Goal: Task Accomplishment & Management: Use online tool/utility

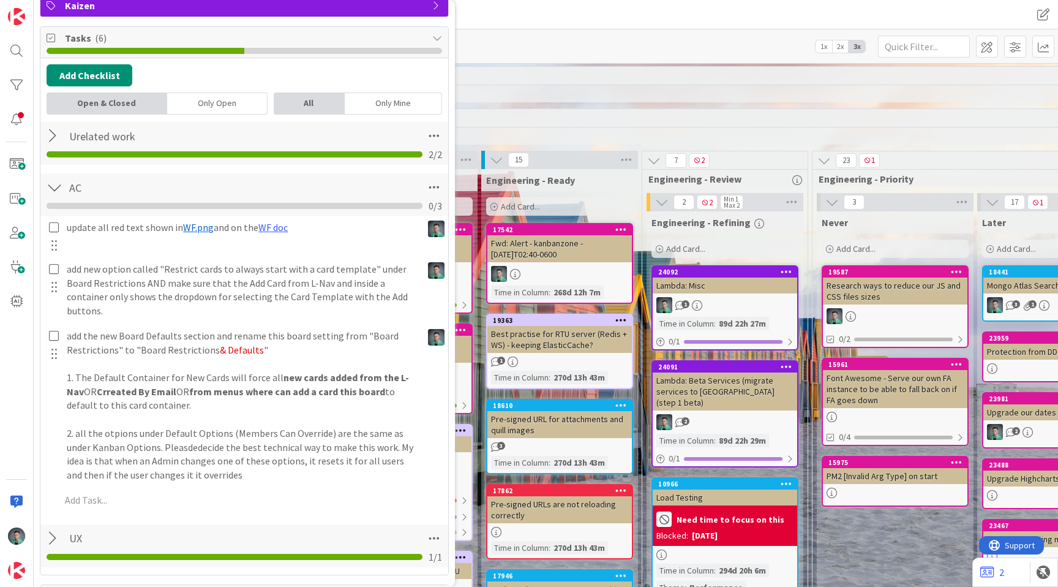
scroll to position [0, 1090]
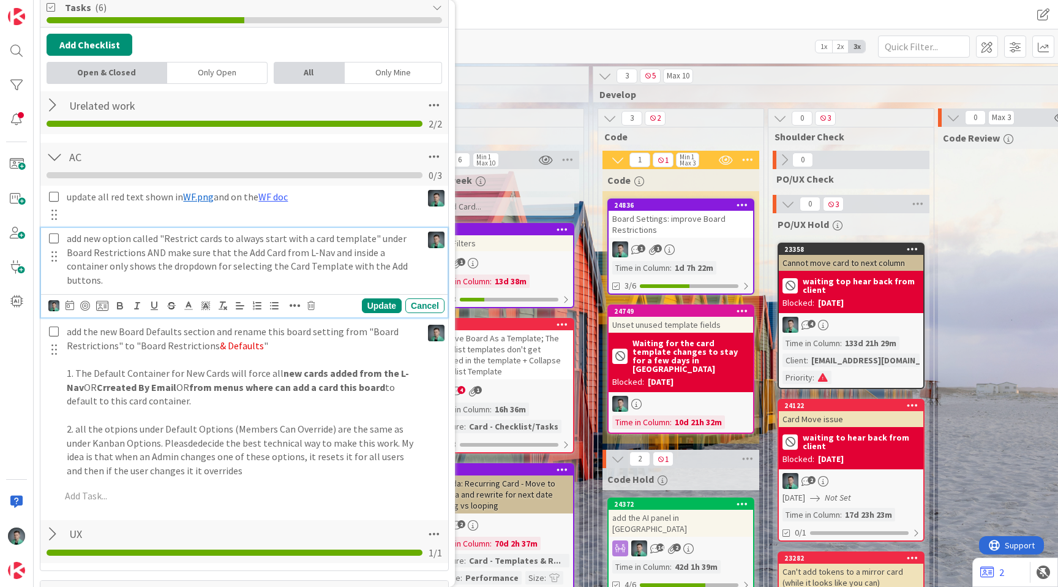
click at [55, 238] on icon at bounding box center [54, 238] width 10 height 11
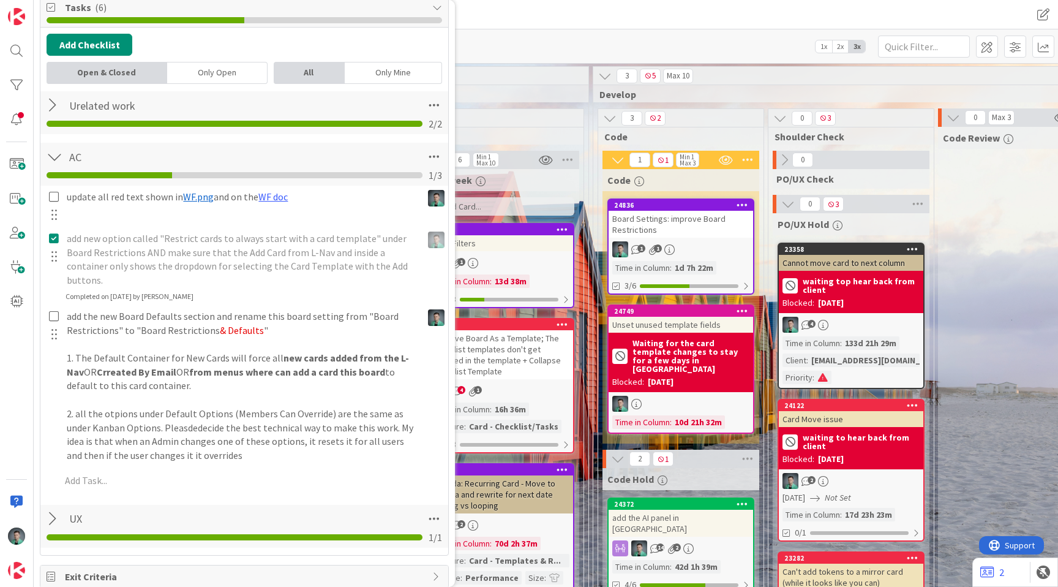
type input "Board Settings: improve Board Restrictions"
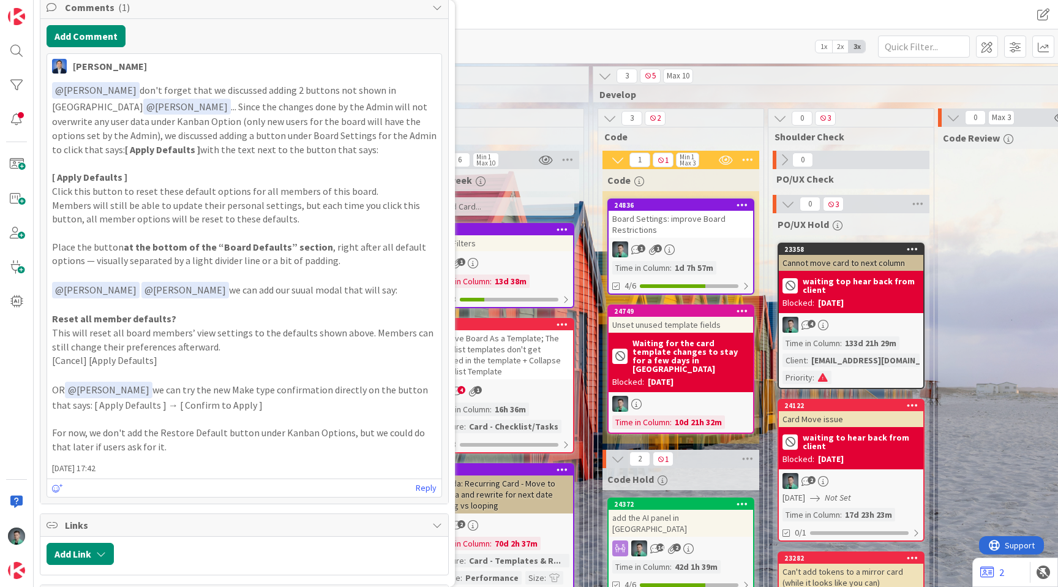
scroll to position [892, 0]
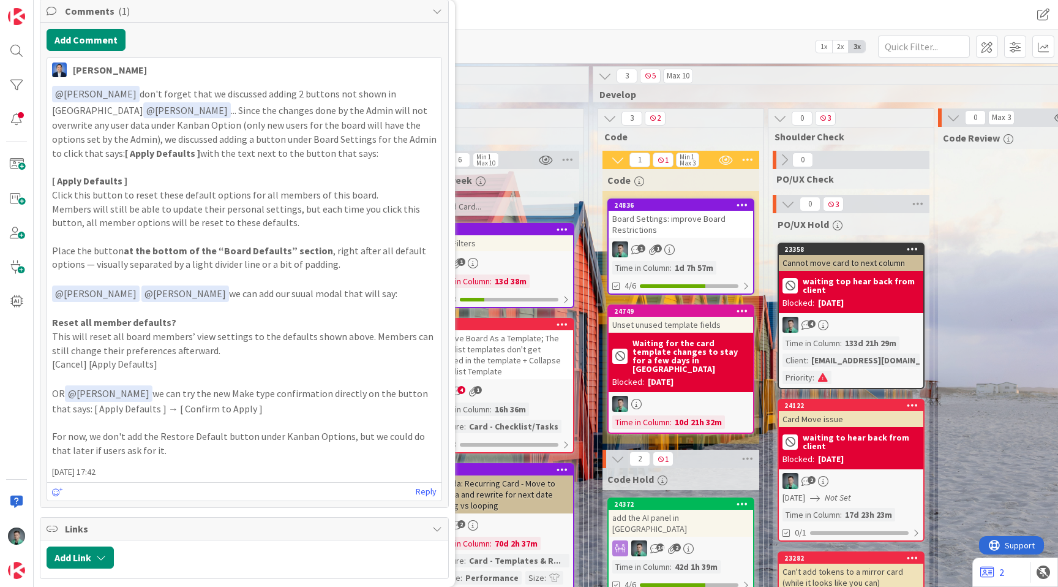
click at [61, 486] on div at bounding box center [57, 491] width 11 height 15
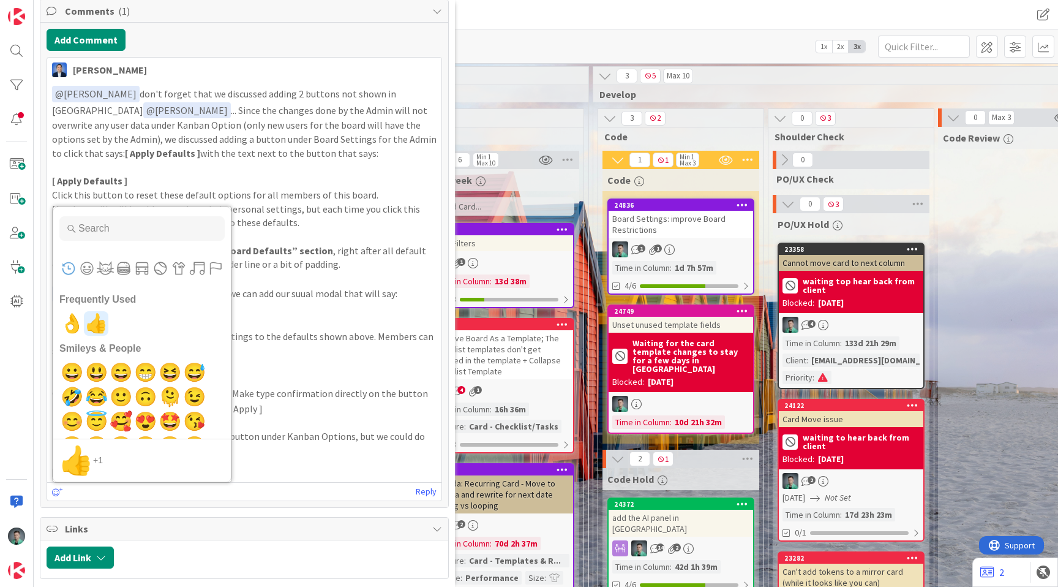
click at [96, 328] on span "👍" at bounding box center [96, 323] width 29 height 24
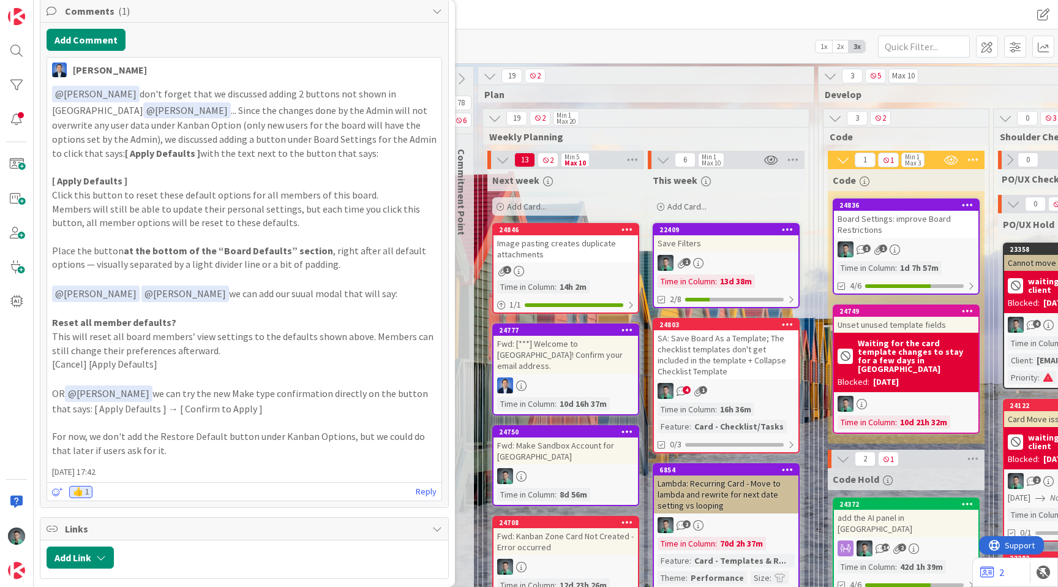
scroll to position [2, 865]
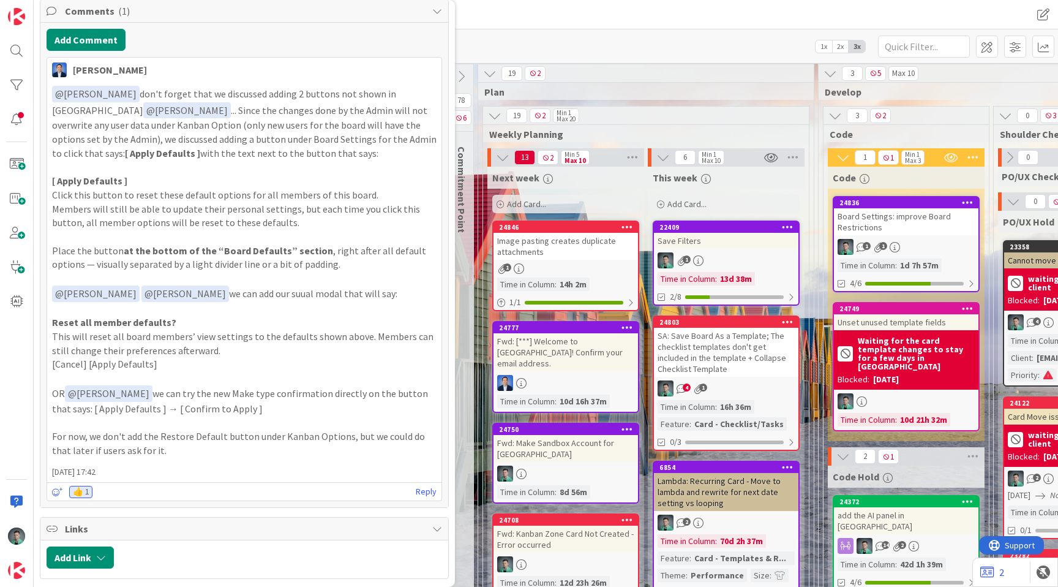
click at [565, 205] on div "Add Card..." at bounding box center [565, 204] width 147 height 18
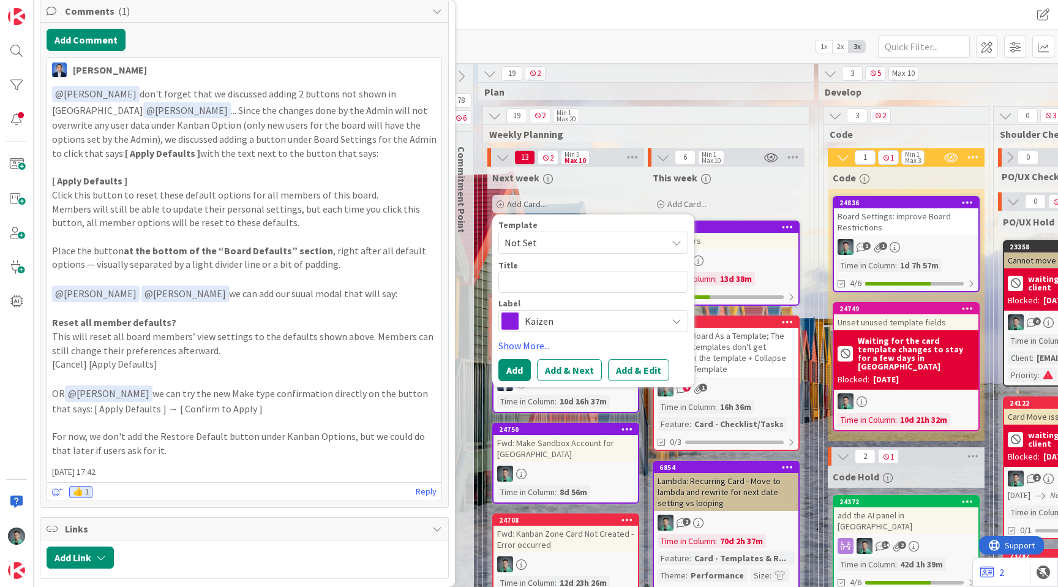
click at [552, 321] on span "Kaizen" at bounding box center [593, 320] width 136 height 17
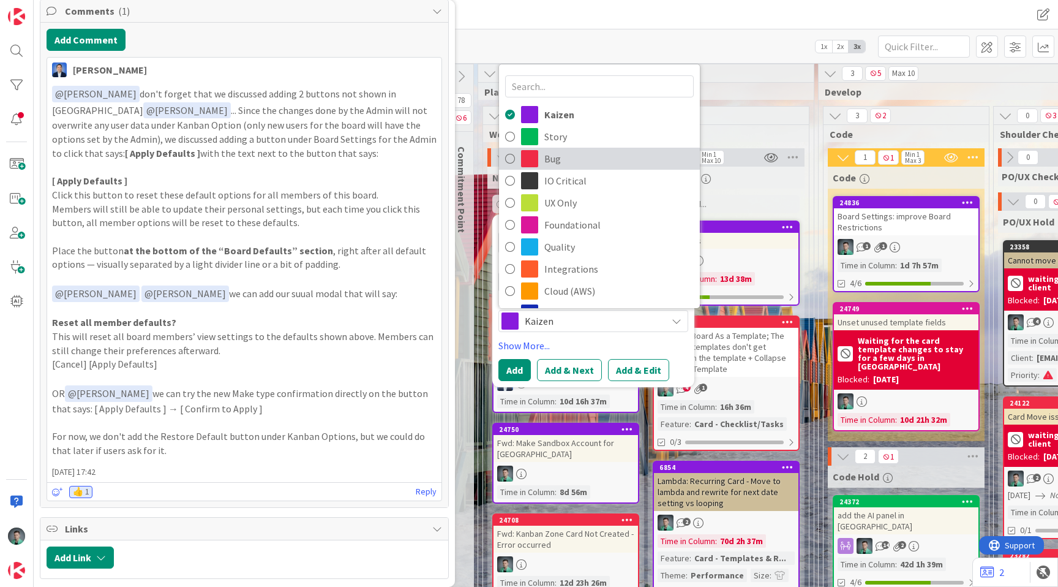
click at [566, 161] on span "Bug" at bounding box center [618, 158] width 149 height 18
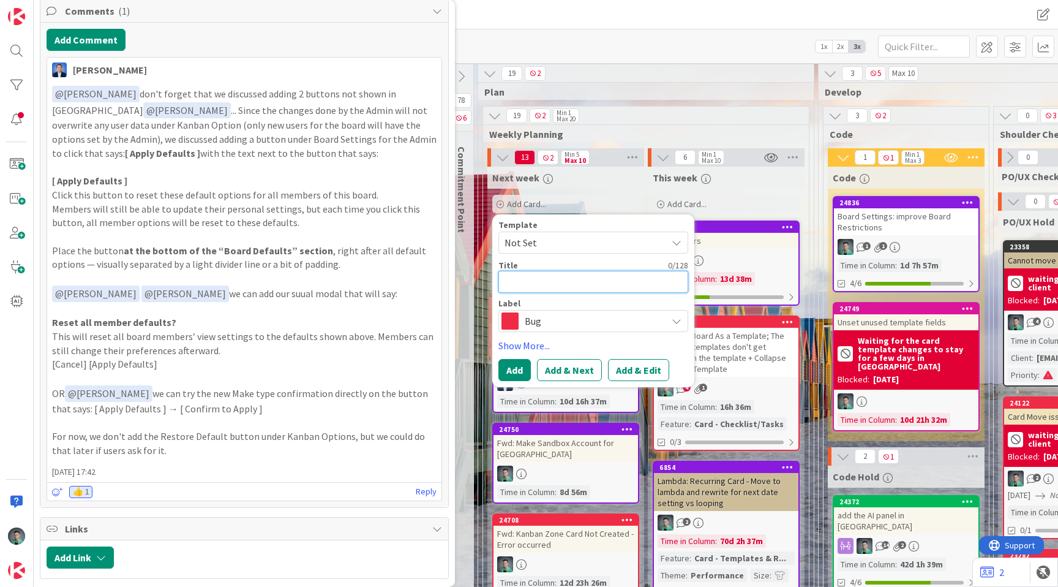
click at [524, 287] on textarea at bounding box center [593, 282] width 190 height 22
type textarea "x"
type textarea "P"
type textarea "x"
type textarea "Pa"
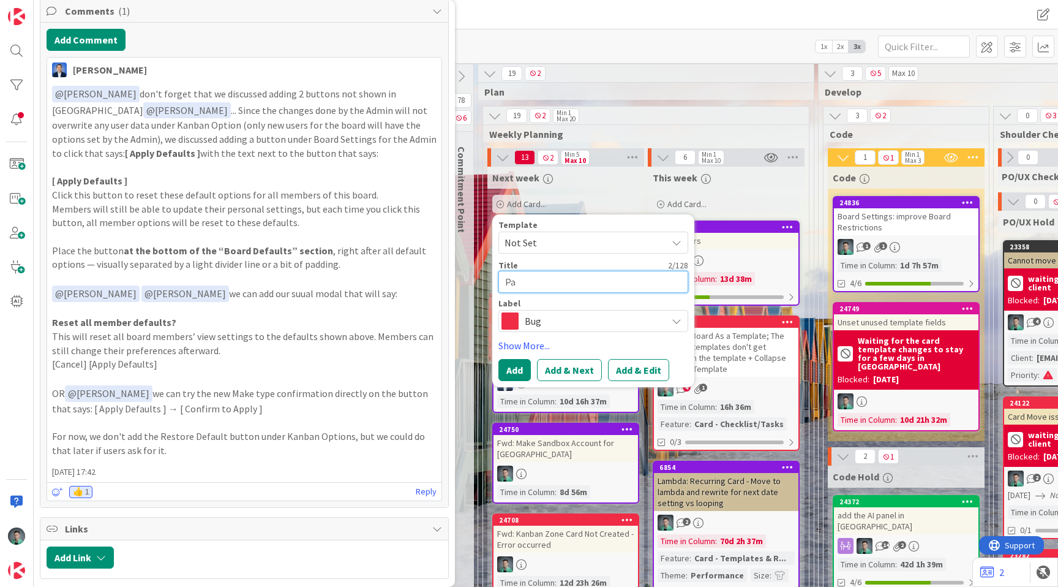
type textarea "x"
type textarea "Pas"
type textarea "x"
type textarea "Past"
type textarea "x"
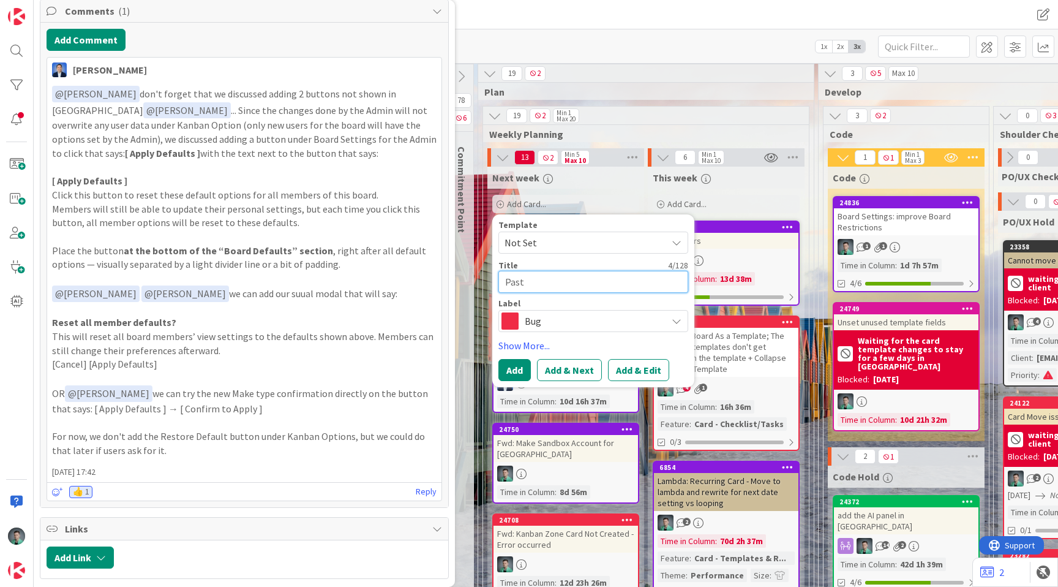
type textarea "Pasti"
type textarea "x"
type textarea "Pastin"
type textarea "x"
type textarea "Pasting"
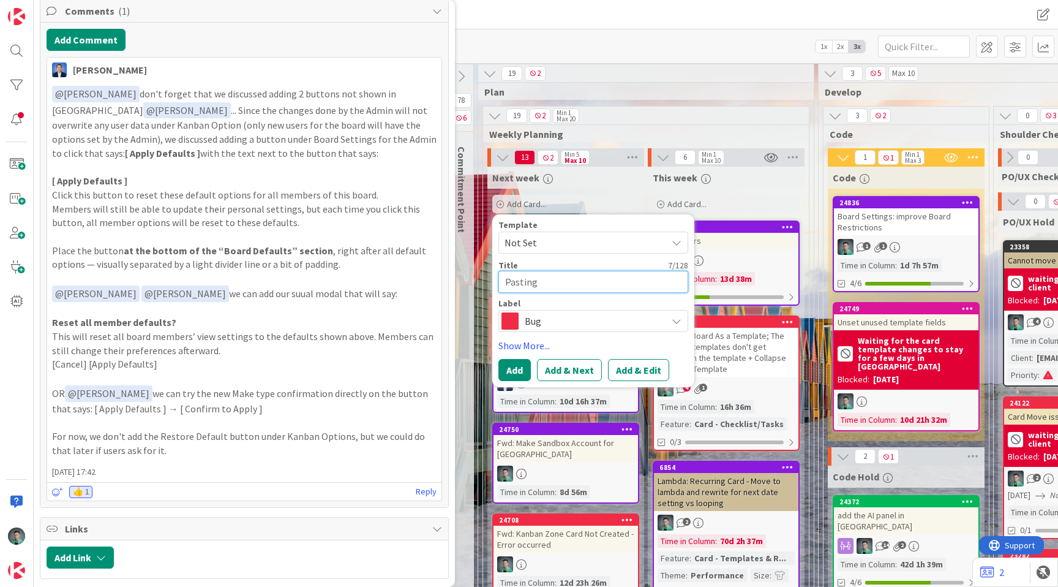
type textarea "x"
type textarea "Pasting"
type textarea "x"
type textarea "Pasting i"
type textarea "x"
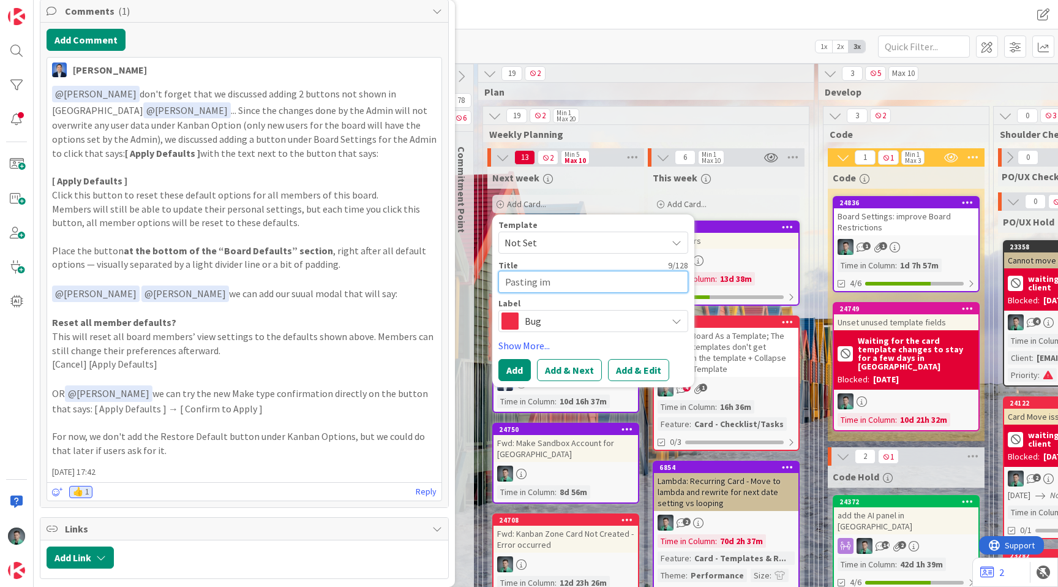
type textarea "Pasting ima"
type textarea "x"
type textarea "Pasting imag"
type textarea "x"
type textarea "Pasting image"
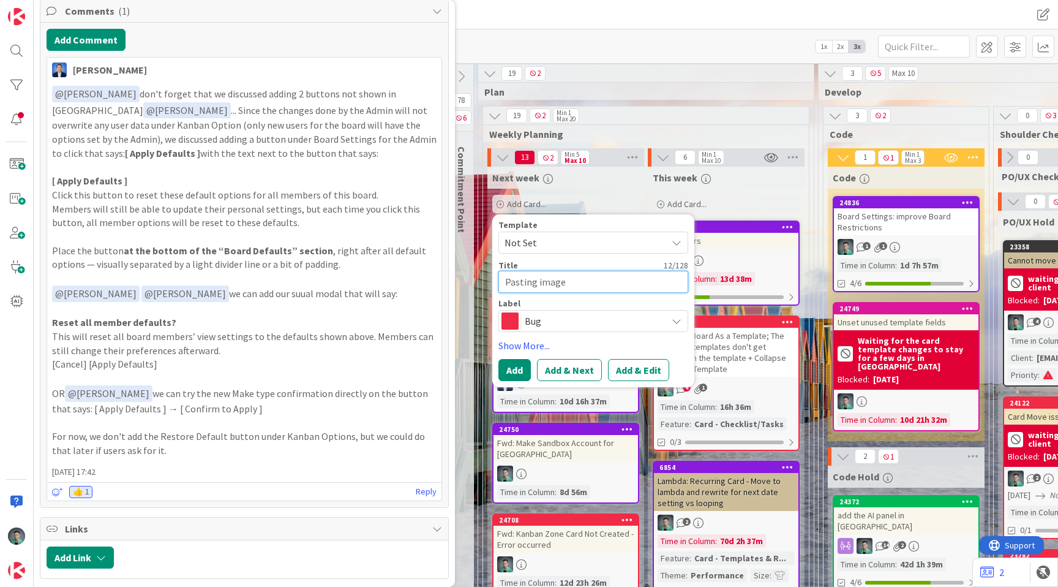
type textarea "x"
type textarea "Pasting images"
type textarea "x"
type textarea "Pasting images"
type textarea "x"
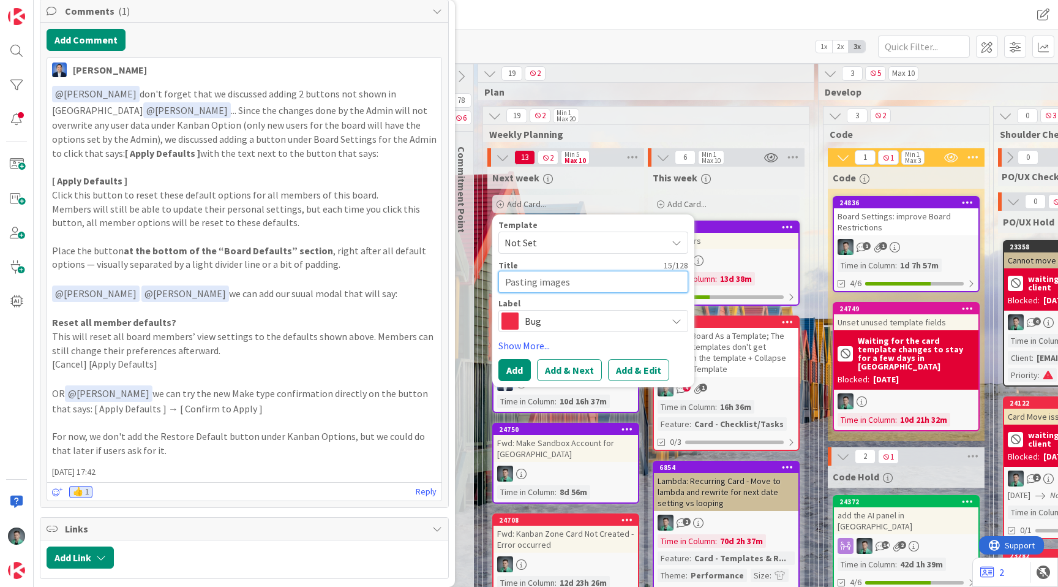
type textarea "Pasting images i"
type textarea "x"
type textarea "Pasting images in"
type textarea "x"
type textarea "Pasting images int"
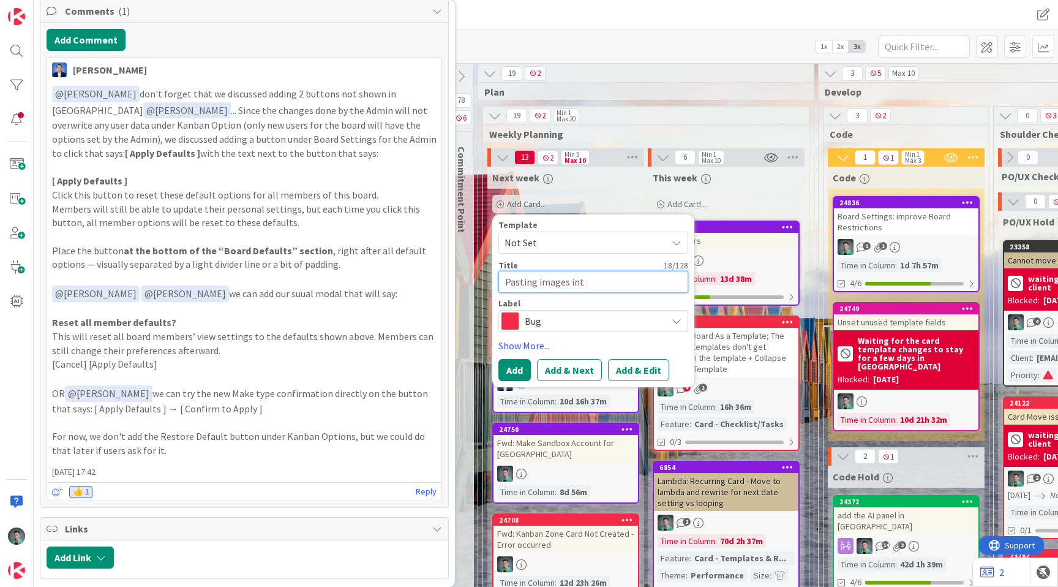
type textarea "x"
type textarea "Pasting images into"
type textarea "x"
type textarea "Pasting images into"
type textarea "x"
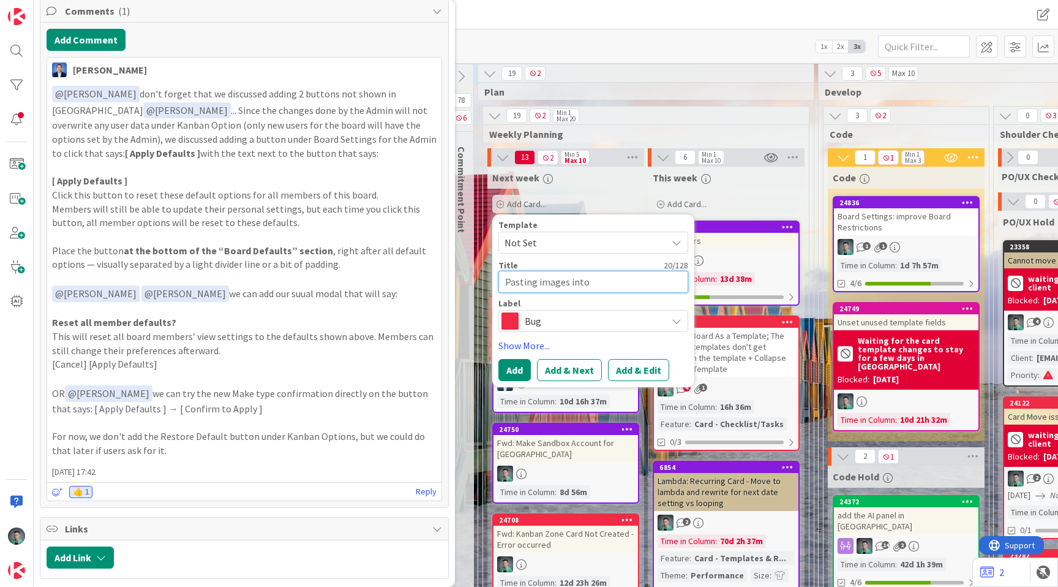
type textarea "Pasting images into d"
type textarea "x"
type textarea "Pasting images into de"
type textarea "x"
type textarea "Pasting images into des"
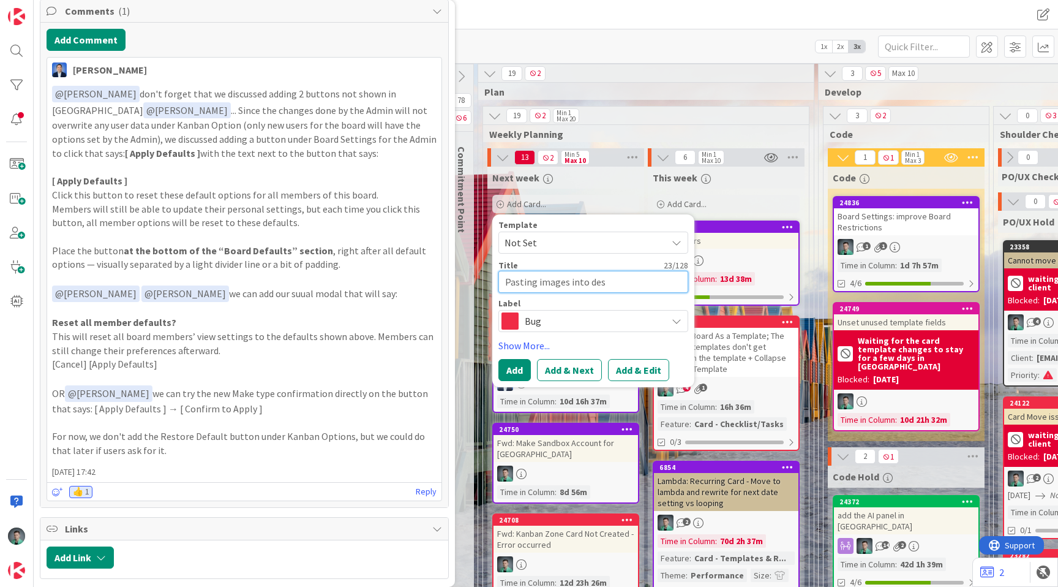
type textarea "x"
type textarea "Pasting images into desc"
type textarea "x"
type textarea "Pasting images into descr"
type textarea "x"
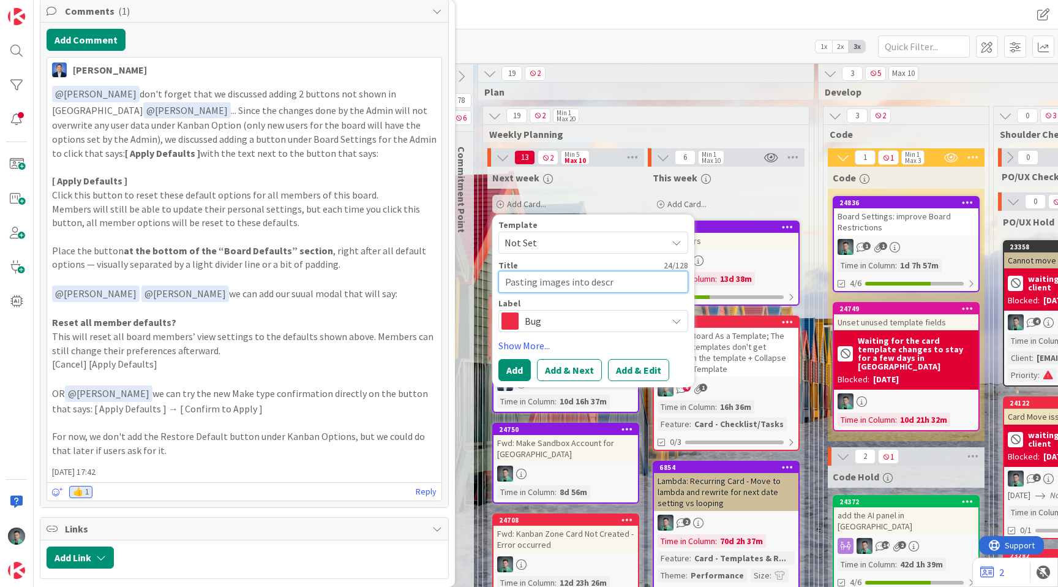
type textarea "Pasting images into descri"
type textarea "x"
type textarea "Pasting images into descrip"
type textarea "x"
type textarea "Pasting images into descript"
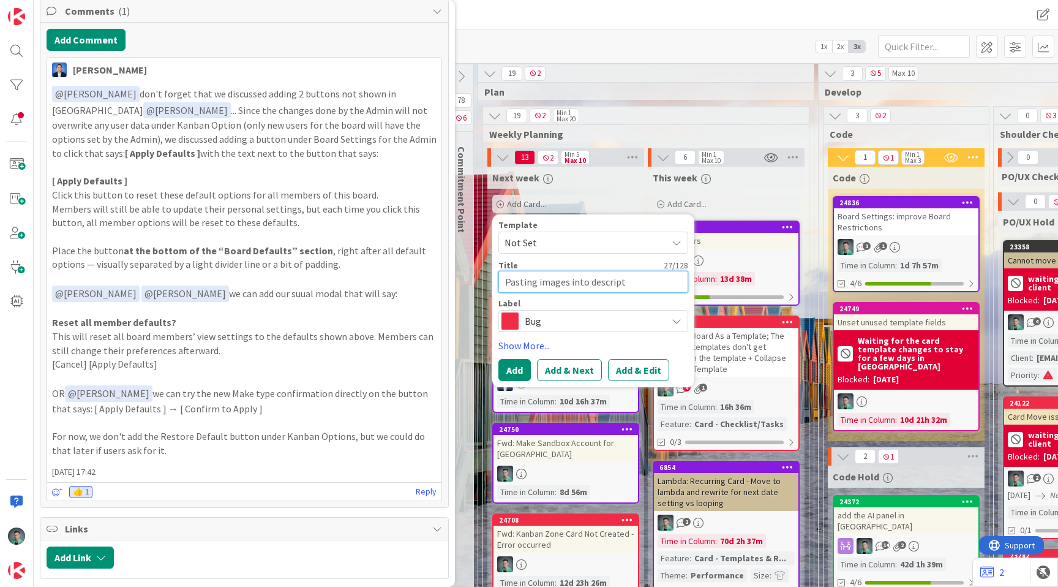
type textarea "x"
type textarea "Pasting images into descripti"
type textarea "x"
type textarea "Pasting images into descriptio"
type textarea "x"
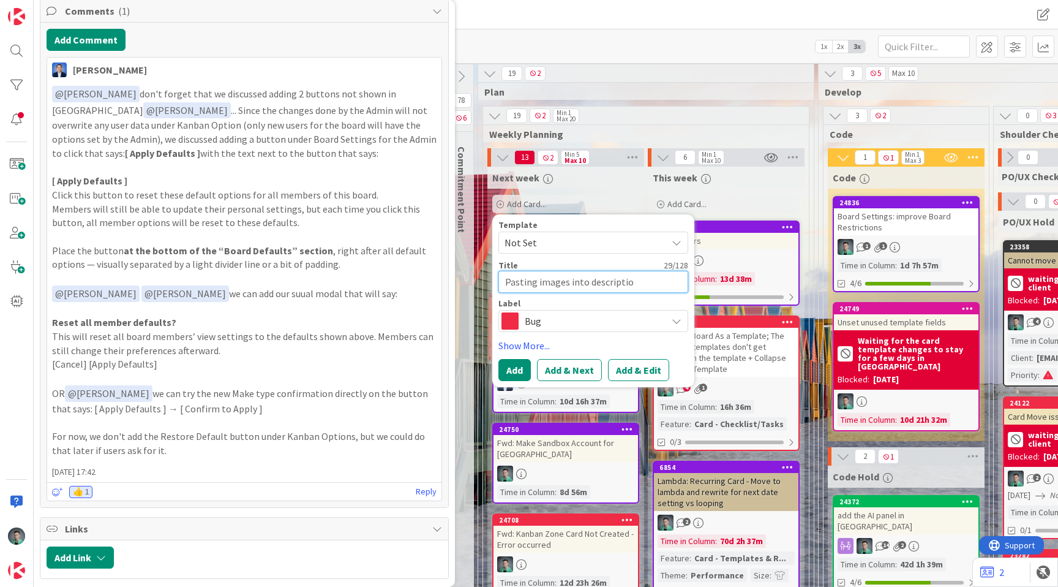
type textarea "Pasting images into description"
type textarea "x"
type textarea "Pasting images into description"
type textarea "x"
type textarea "Pasting images into description s"
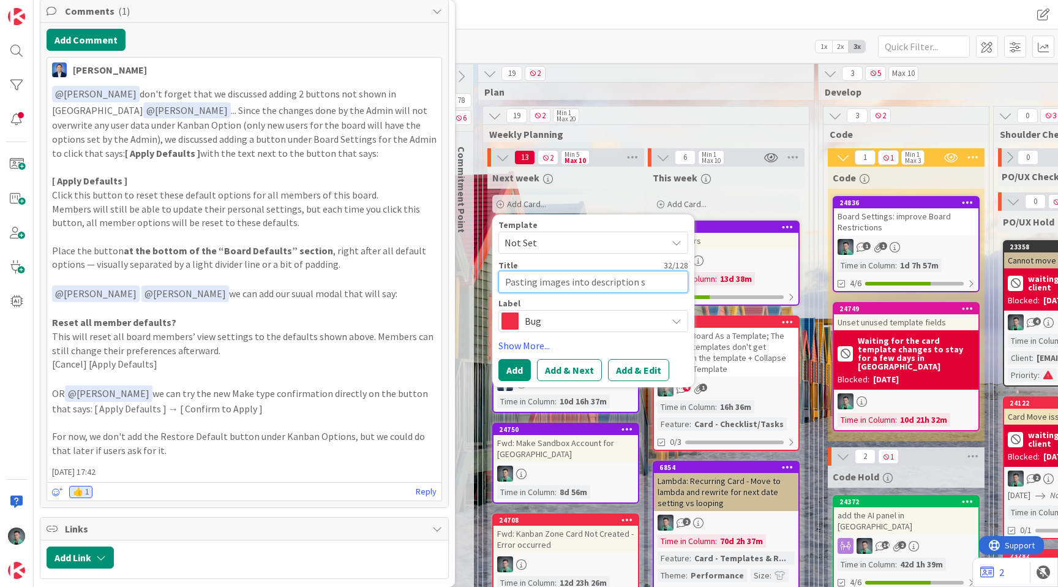
type textarea "x"
type textarea "Pasting images into description sh"
type textarea "x"
type textarea "Pasting images into description sho"
type textarea "x"
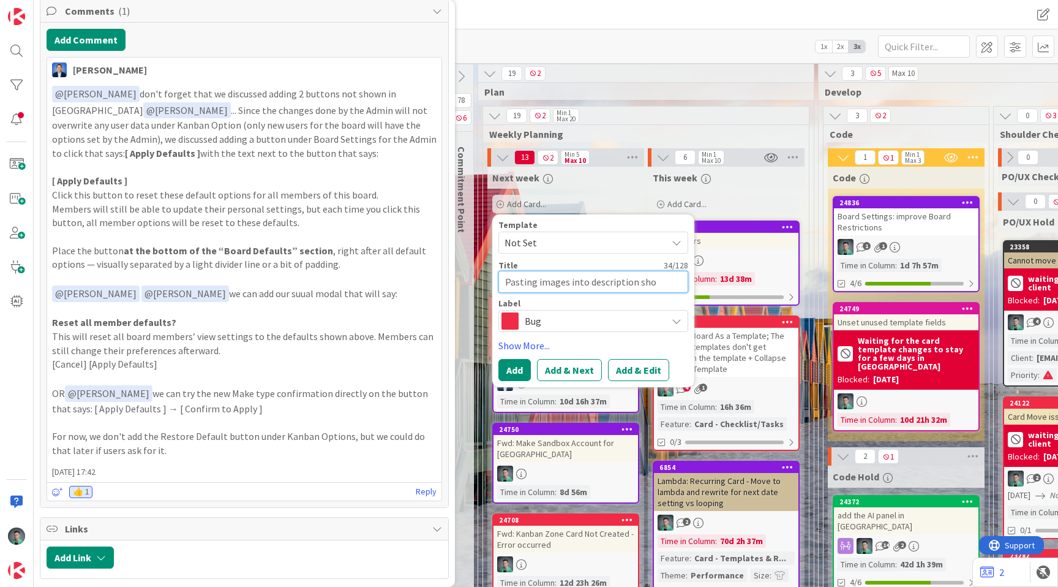
type textarea "Pasting images into description show"
type textarea "x"
type textarea "Pasting images into description shows"
type textarea "x"
type textarea "Pasting images into description shows"
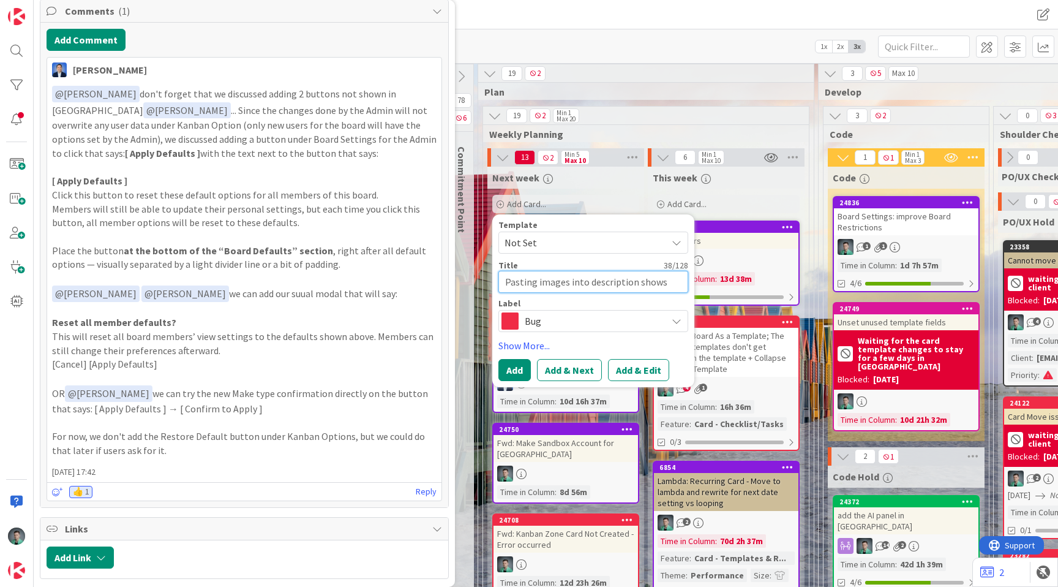
type textarea "x"
type textarea "Pasting images into description shows a"
type textarea "x"
type textarea "Pasting images into description shows a l"
type textarea "x"
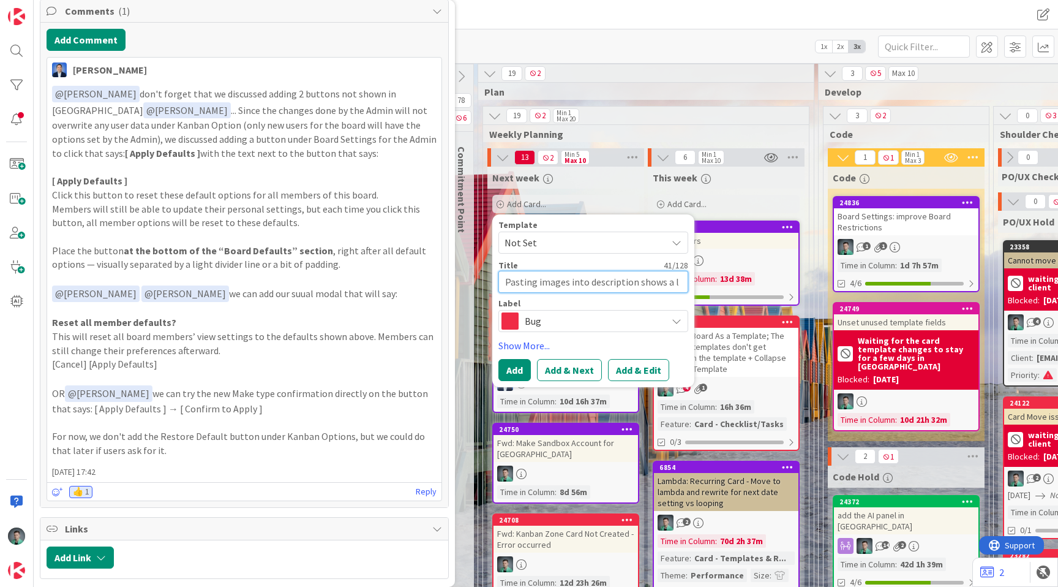
type textarea "Pasting images into description shows a li"
type textarea "x"
type textarea "Pasting images into description shows a lim"
type textarea "x"
type textarea "Pasting images into description shows a limi"
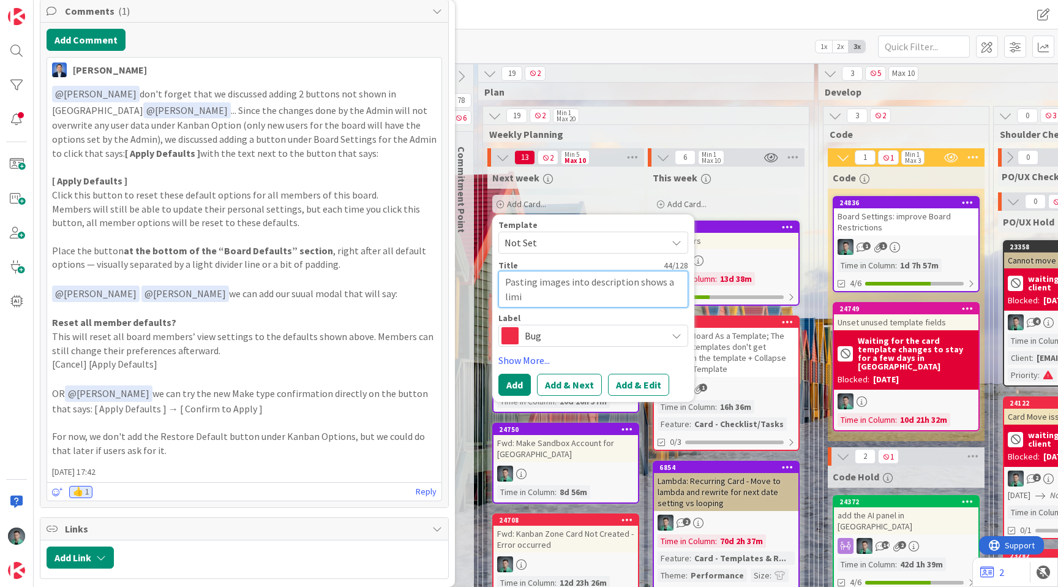
type textarea "x"
type textarea "Pasting images into description shows a limit"
type textarea "x"
type textarea "Pasting images into description shows a limit"
type textarea "x"
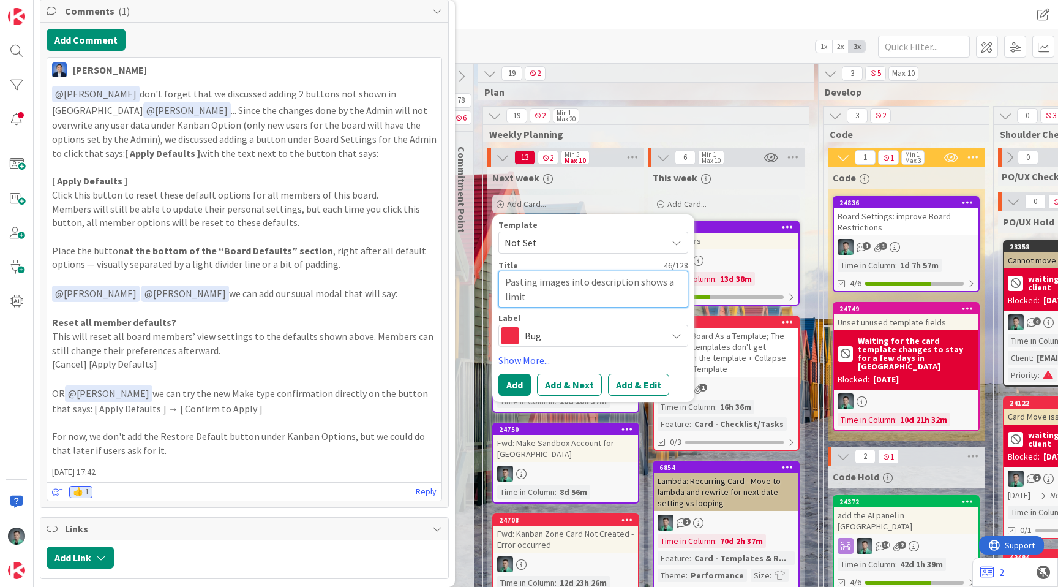
type textarea "Pasting images into description shows a limit e"
type textarea "x"
type textarea "Pasting images into description shows a limit er"
type textarea "x"
type textarea "Pasting images into description shows a limit err"
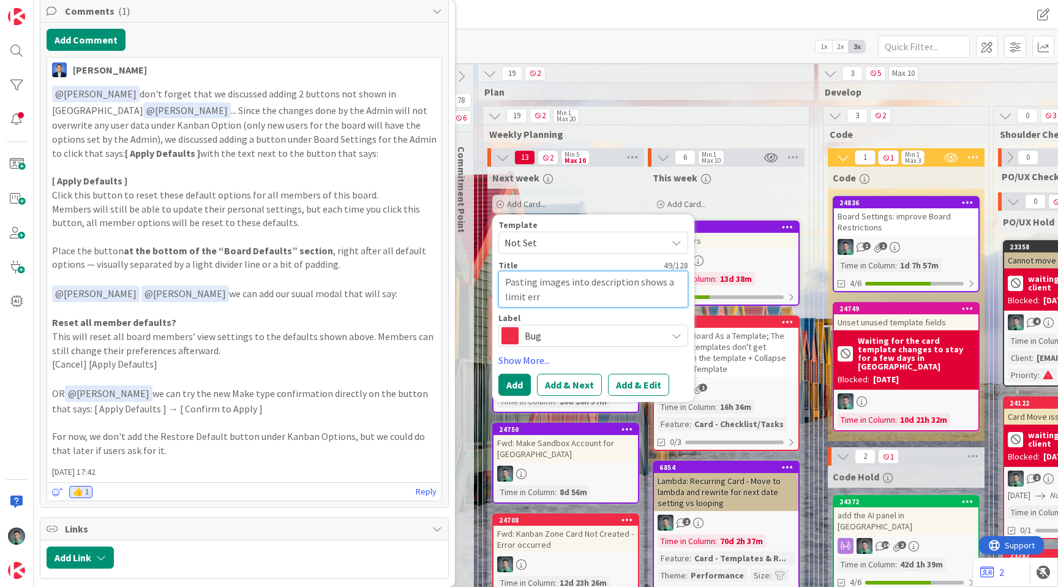
type textarea "x"
type textarea "Pasting images into description shows a limit erro"
type textarea "x"
type textarea "Pasting images into description shows a limit error"
click at [626, 392] on button "Add & Edit" at bounding box center [638, 385] width 61 height 22
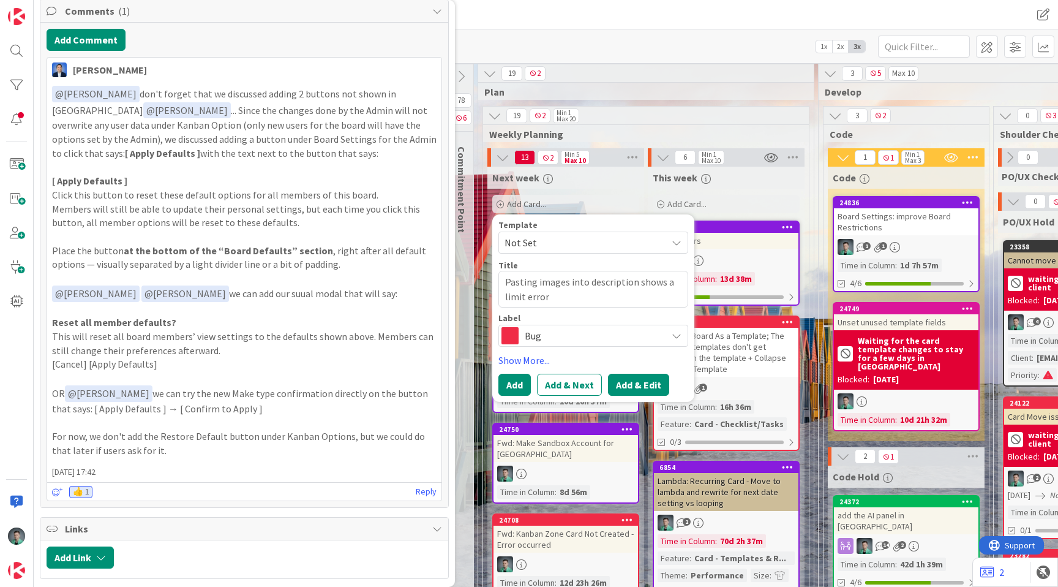
type textarea "x"
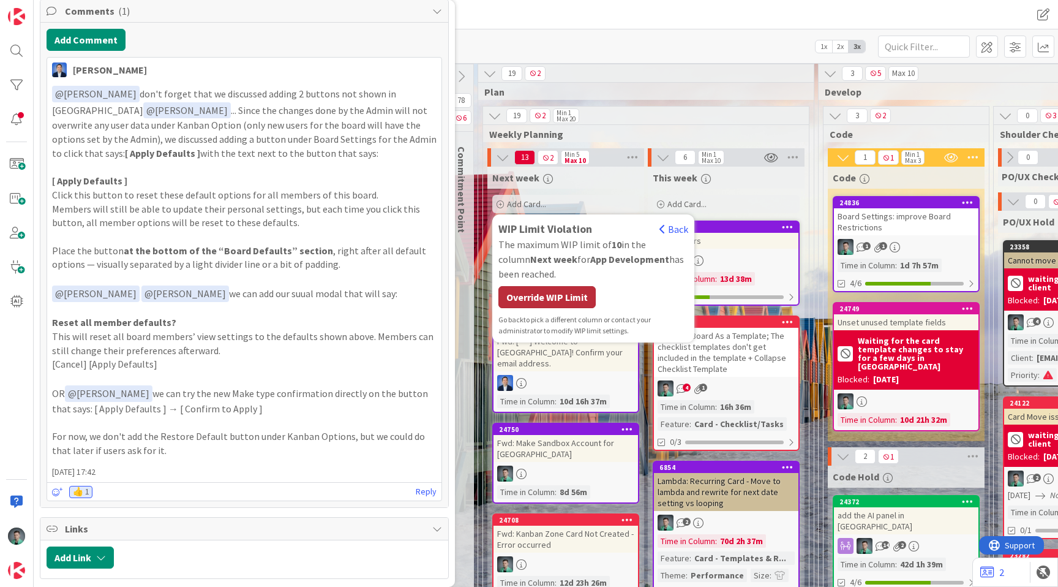
click at [533, 304] on div "Override WIP Limit" at bounding box center [546, 297] width 97 height 22
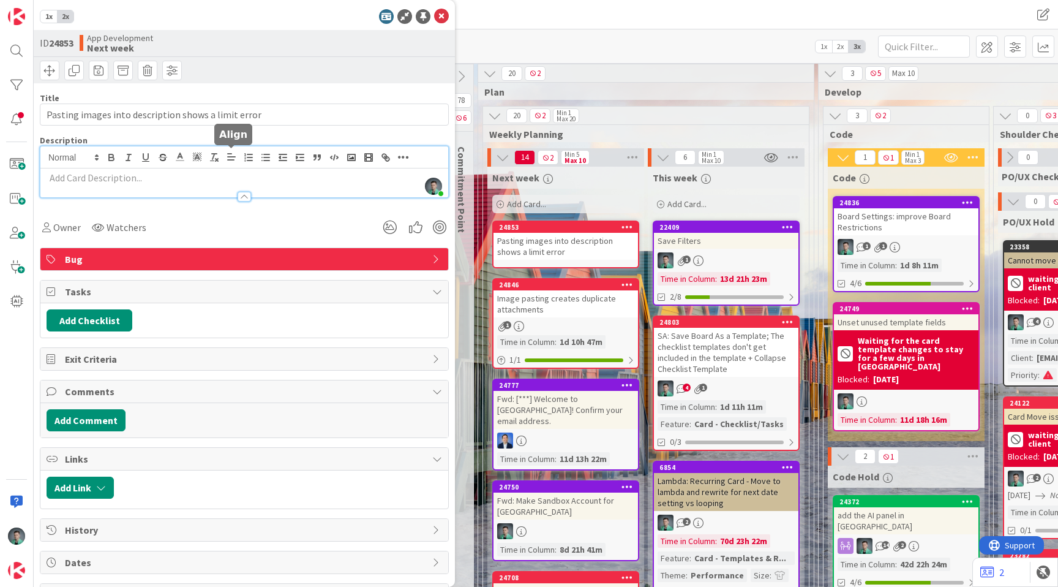
click at [235, 162] on div "[PERSON_NAME] just joined" at bounding box center [244, 171] width 408 height 51
click at [195, 181] on p at bounding box center [245, 178] width 396 height 14
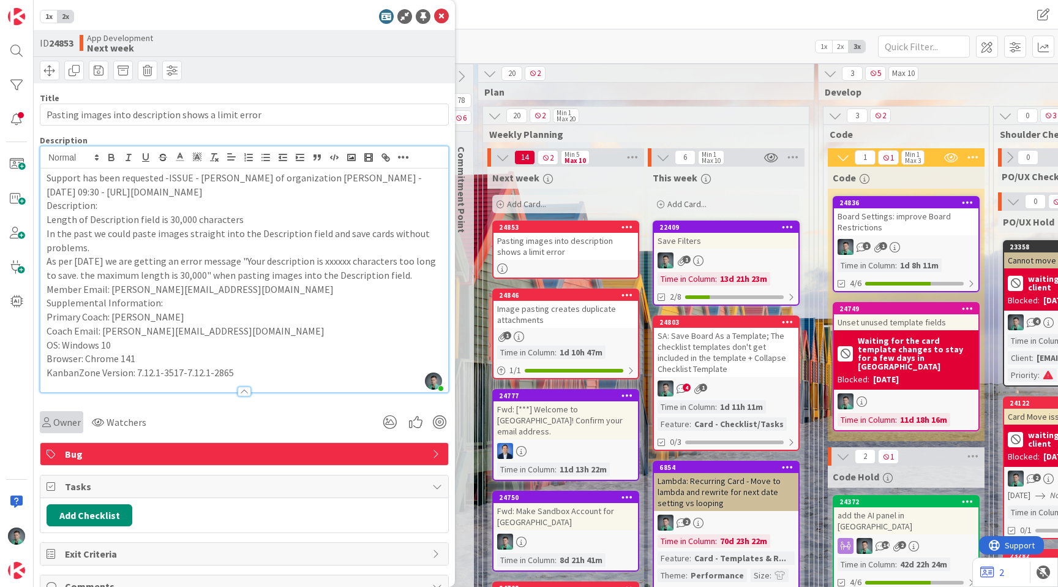
click at [50, 430] on div "Owner" at bounding box center [61, 422] width 43 height 22
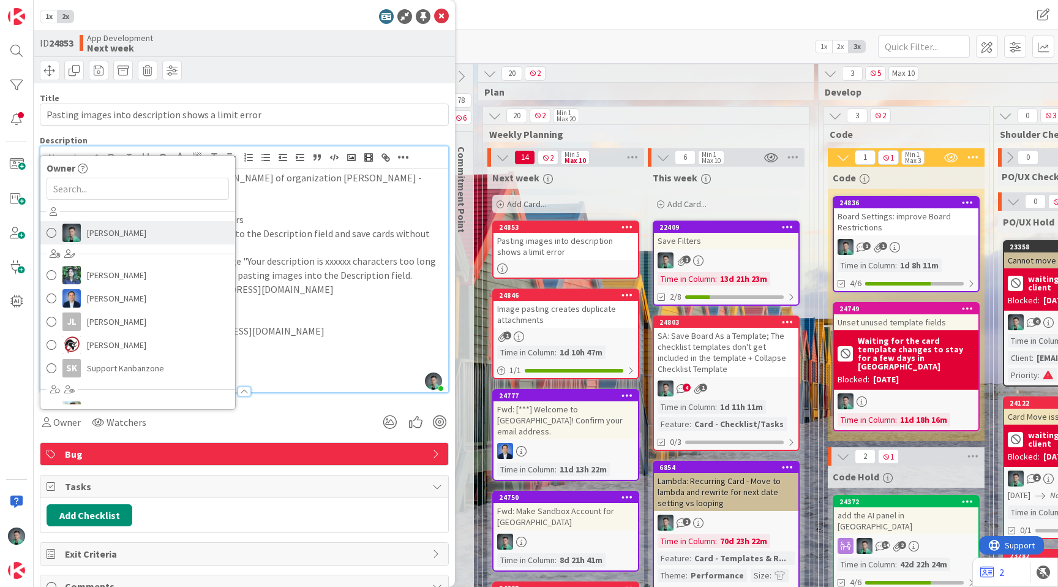
click at [110, 238] on span "[PERSON_NAME]" at bounding box center [116, 232] width 59 height 18
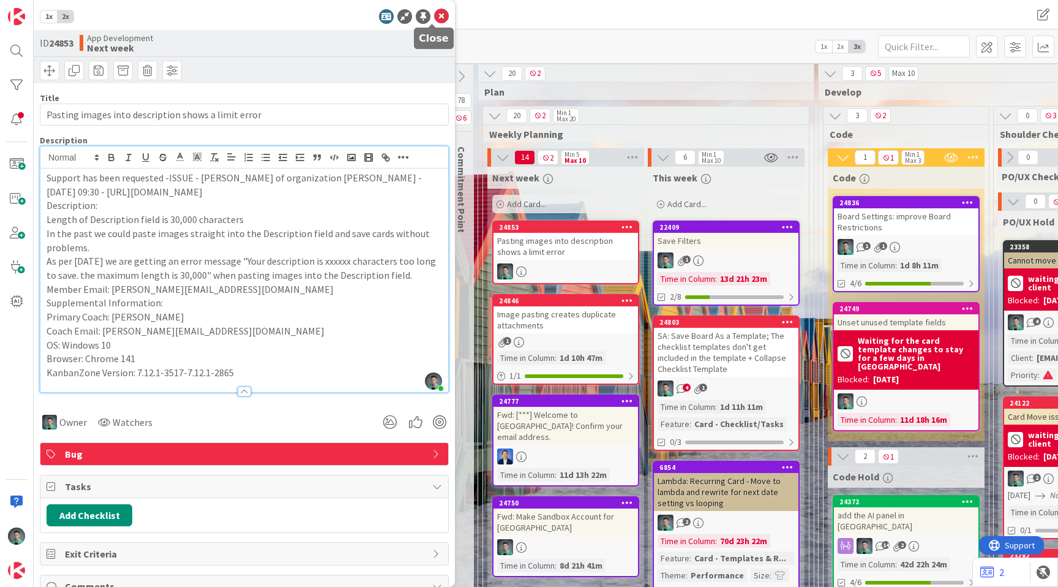
click at [434, 13] on icon at bounding box center [441, 16] width 15 height 15
